Goal: Task Accomplishment & Management: Use online tool/utility

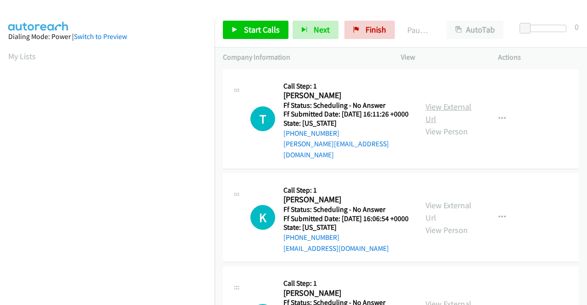
click at [435, 110] on link "View External Url" at bounding box center [449, 112] width 46 height 23
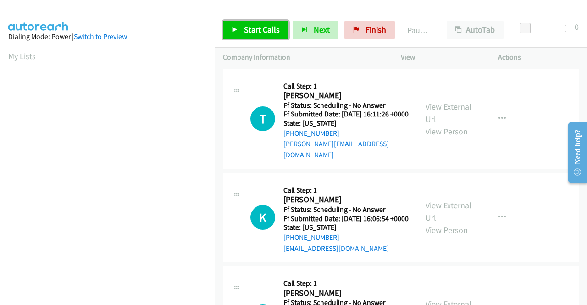
click at [256, 31] on span "Start Calls" at bounding box center [262, 29] width 36 height 11
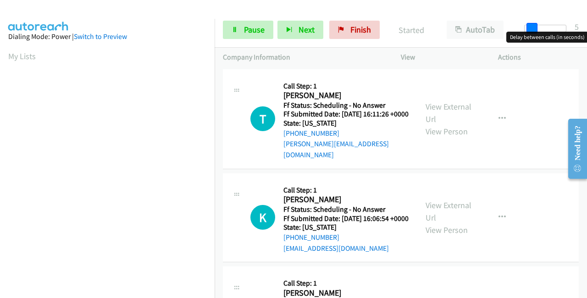
drag, startPoint x: 525, startPoint y: 27, endPoint x: 531, endPoint y: 32, distance: 7.9
click at [531, 32] on body "Start Calls Pause Next Finish Started AutoTab AutoTab 5 Company Information Inf…" at bounding box center [293, 22] width 587 height 44
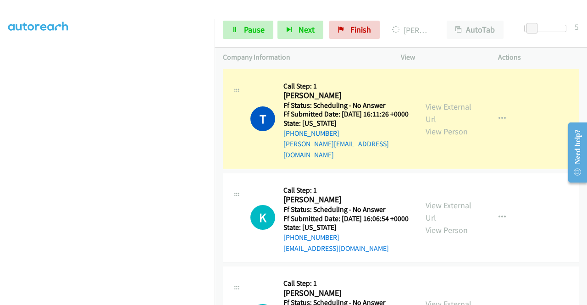
scroll to position [209, 0]
click at [434, 208] on link "View External Url" at bounding box center [449, 211] width 46 height 23
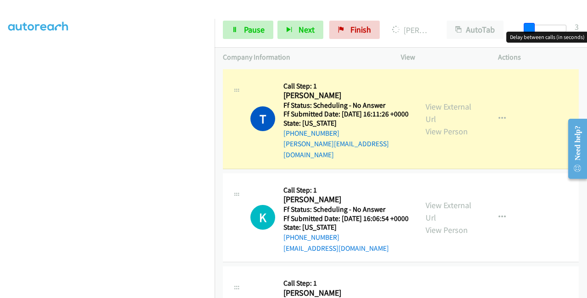
click at [527, 28] on span at bounding box center [529, 28] width 11 height 11
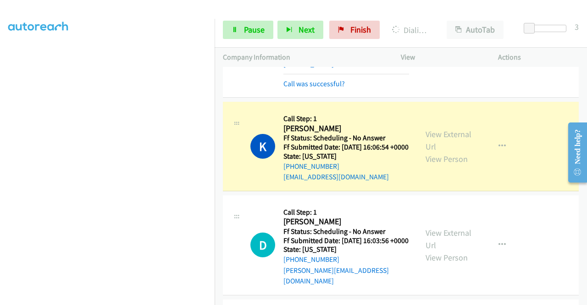
scroll to position [92, 0]
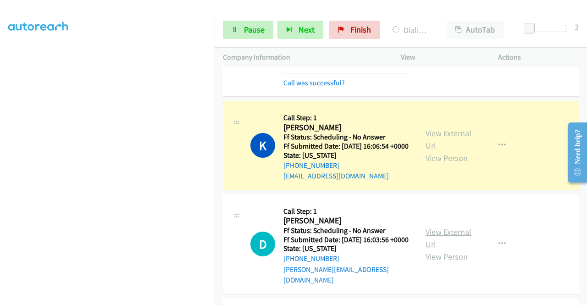
click at [434, 239] on link "View External Url" at bounding box center [449, 238] width 46 height 23
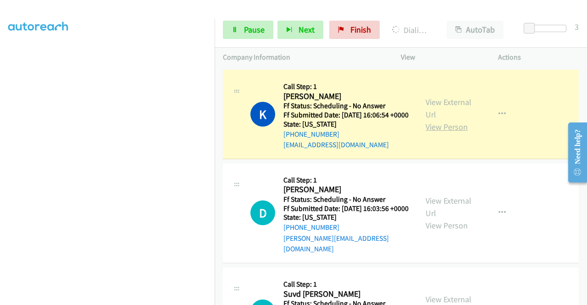
scroll to position [138, 0]
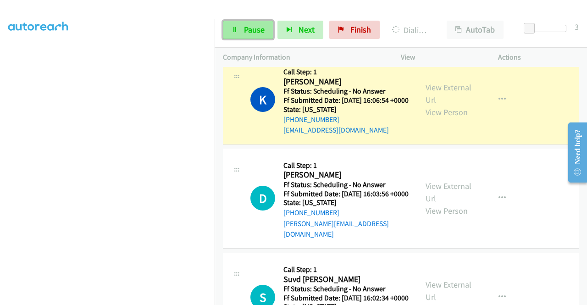
click at [251, 32] on span "Pause" at bounding box center [254, 29] width 21 height 11
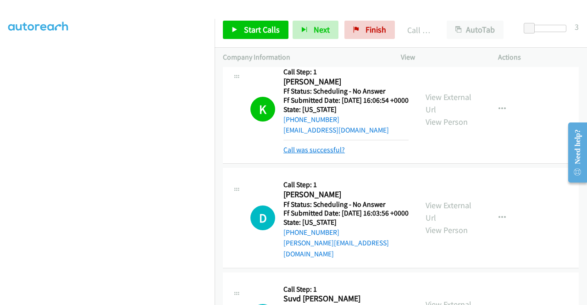
click at [321, 154] on link "Call was successful?" at bounding box center [313, 149] width 61 height 9
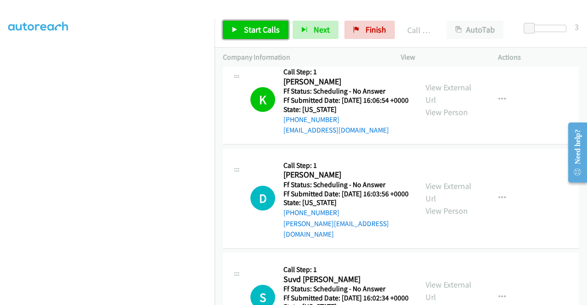
click at [257, 25] on span "Start Calls" at bounding box center [262, 29] width 36 height 11
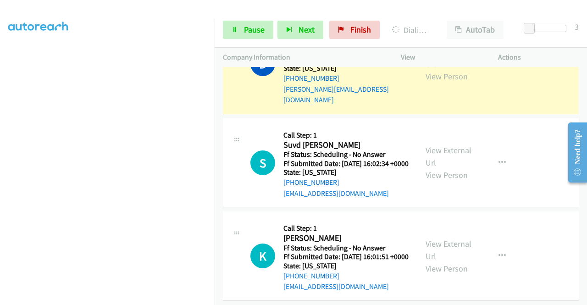
scroll to position [275, 0]
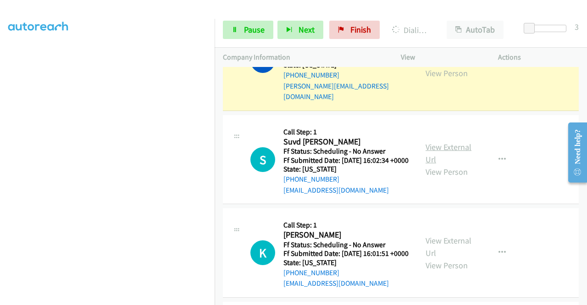
click at [431, 152] on link "View External Url" at bounding box center [449, 153] width 46 height 23
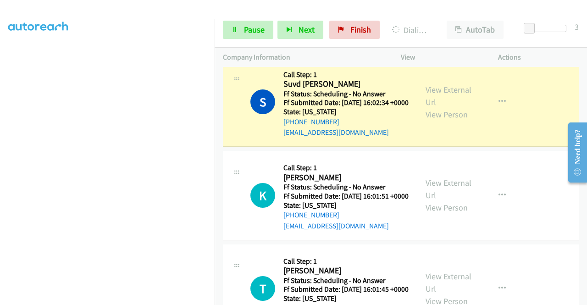
scroll to position [367, 0]
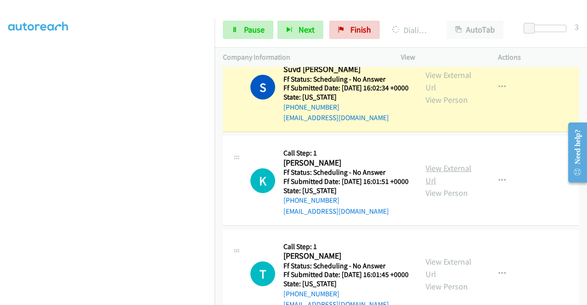
click at [456, 186] on link "View External Url" at bounding box center [449, 174] width 46 height 23
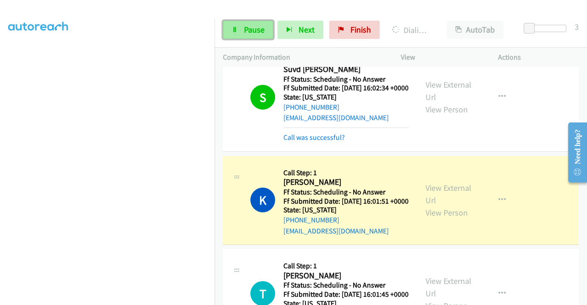
click at [250, 32] on span "Pause" at bounding box center [254, 29] width 21 height 11
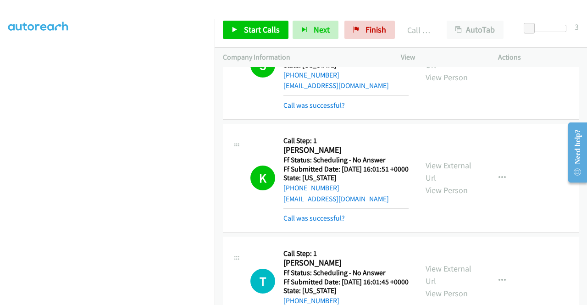
scroll to position [413, 0]
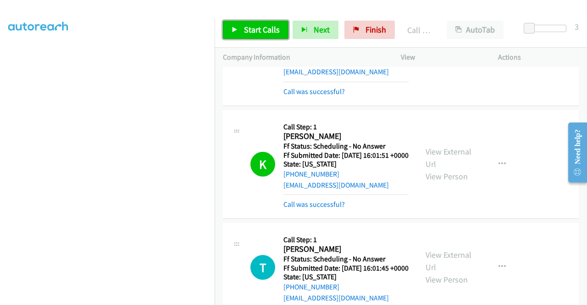
click at [272, 25] on span "Start Calls" at bounding box center [262, 29] width 36 height 11
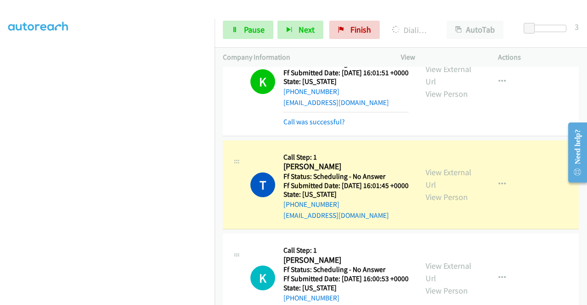
scroll to position [504, 0]
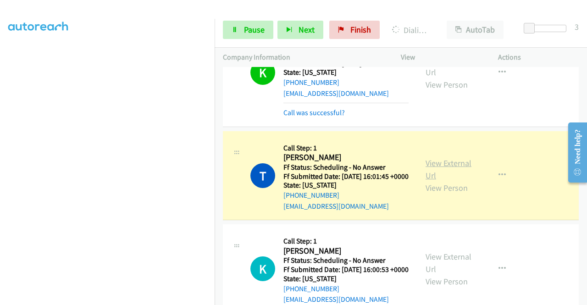
click at [438, 181] on link "View External Url" at bounding box center [449, 169] width 46 height 23
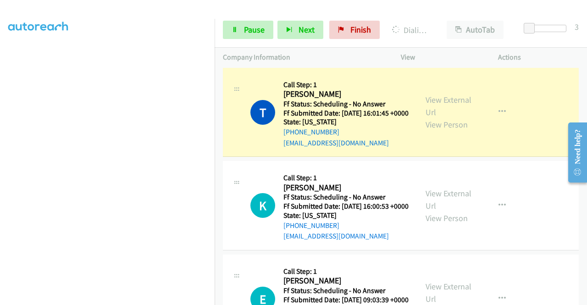
scroll to position [596, 0]
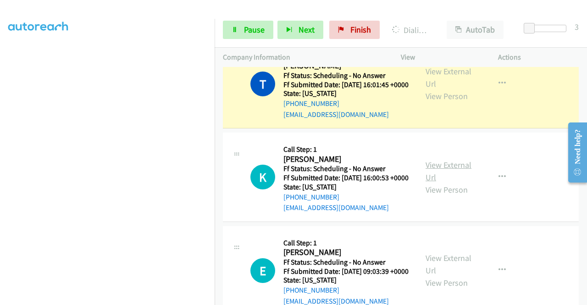
click at [432, 183] on link "View External Url" at bounding box center [449, 171] width 46 height 23
click at [249, 30] on span "Pause" at bounding box center [254, 29] width 21 height 11
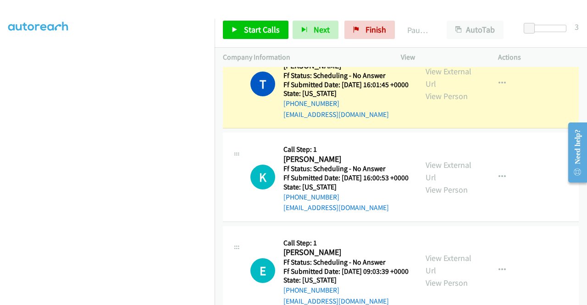
scroll to position [209, 0]
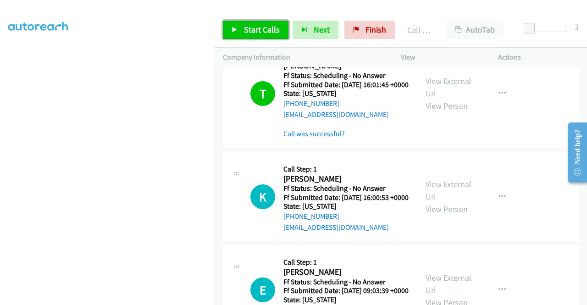
click at [234, 28] on icon at bounding box center [235, 30] width 6 height 6
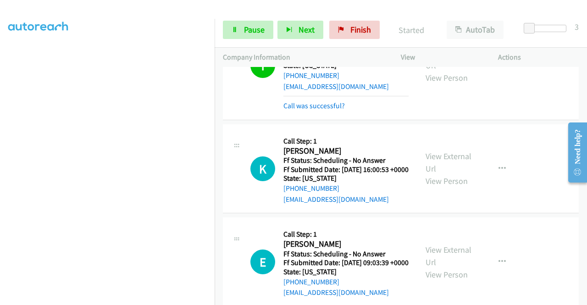
scroll to position [688, 0]
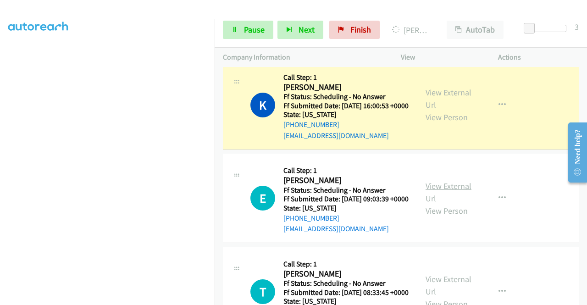
click at [456, 204] on link "View External Url" at bounding box center [449, 192] width 46 height 23
click at [241, 33] on link "Pause" at bounding box center [248, 30] width 50 height 18
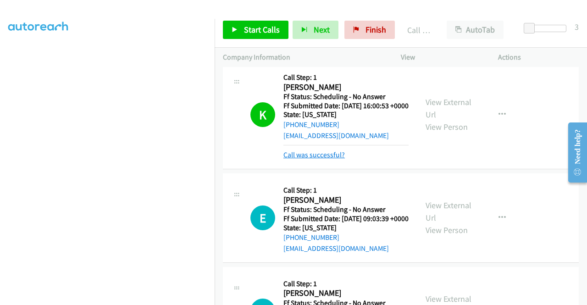
click at [321, 159] on link "Call was successful?" at bounding box center [313, 154] width 61 height 9
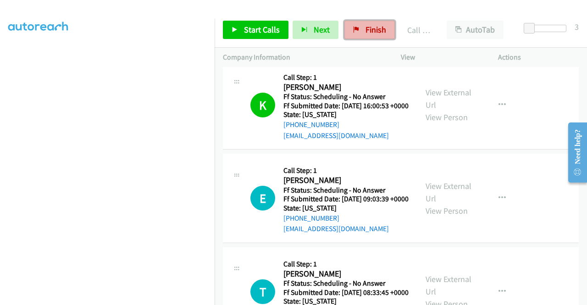
click at [381, 26] on span "Finish" at bounding box center [376, 29] width 21 height 11
